Goal: Information Seeking & Learning: Stay updated

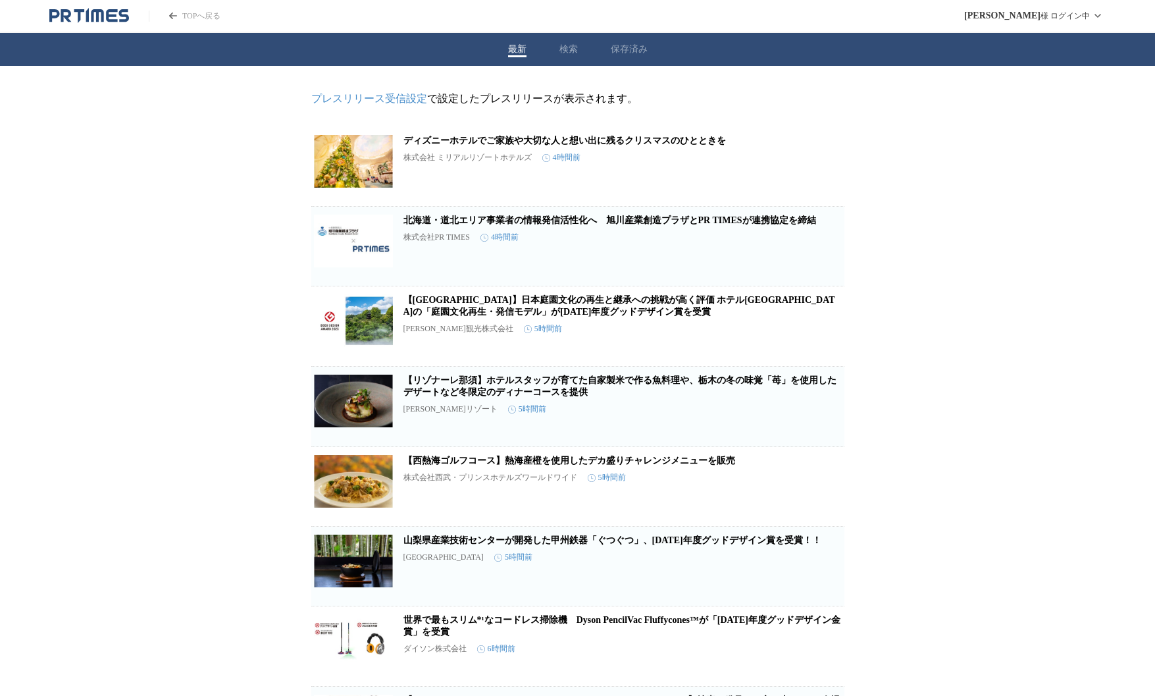
click at [962, 36] on div "最新 検索 保存済み" at bounding box center [577, 49] width 1155 height 33
